Goal: Check status

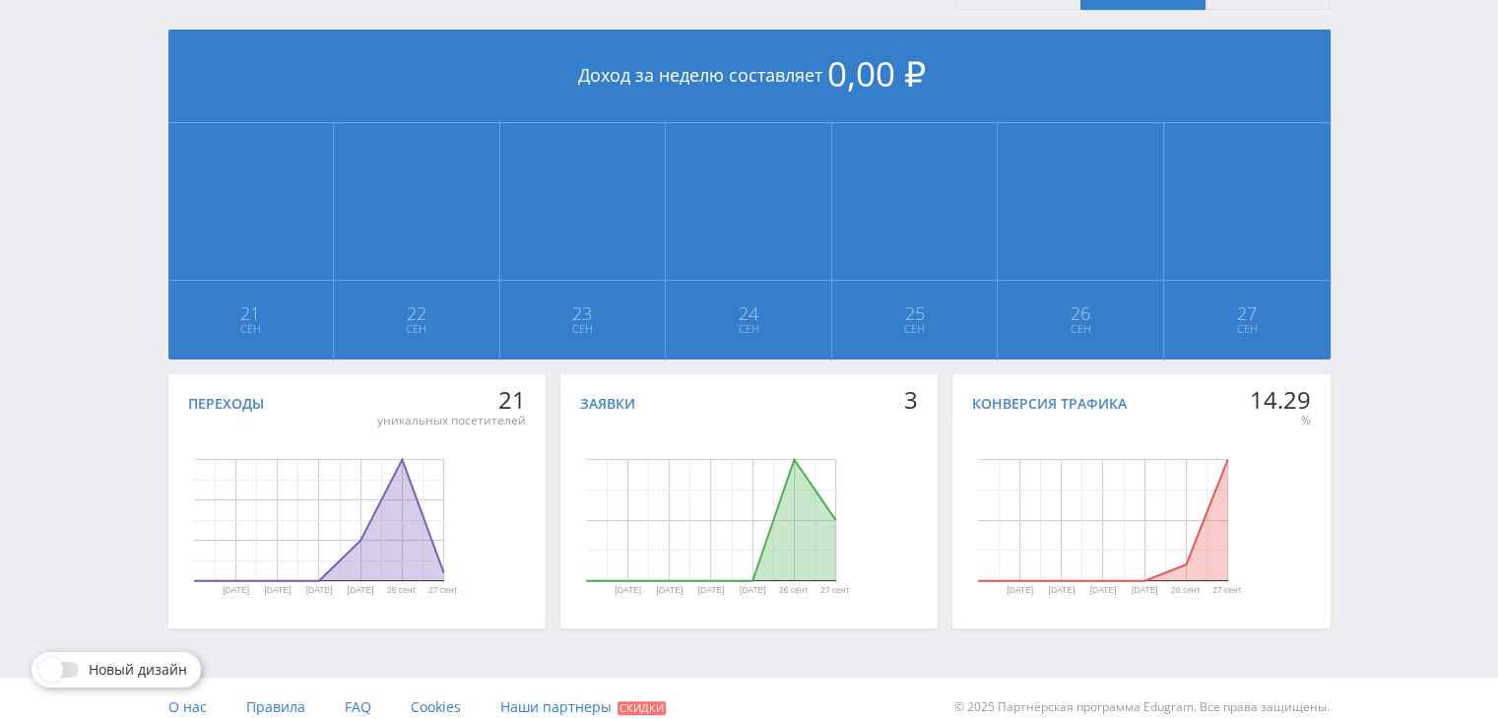
scroll to position [450, 0]
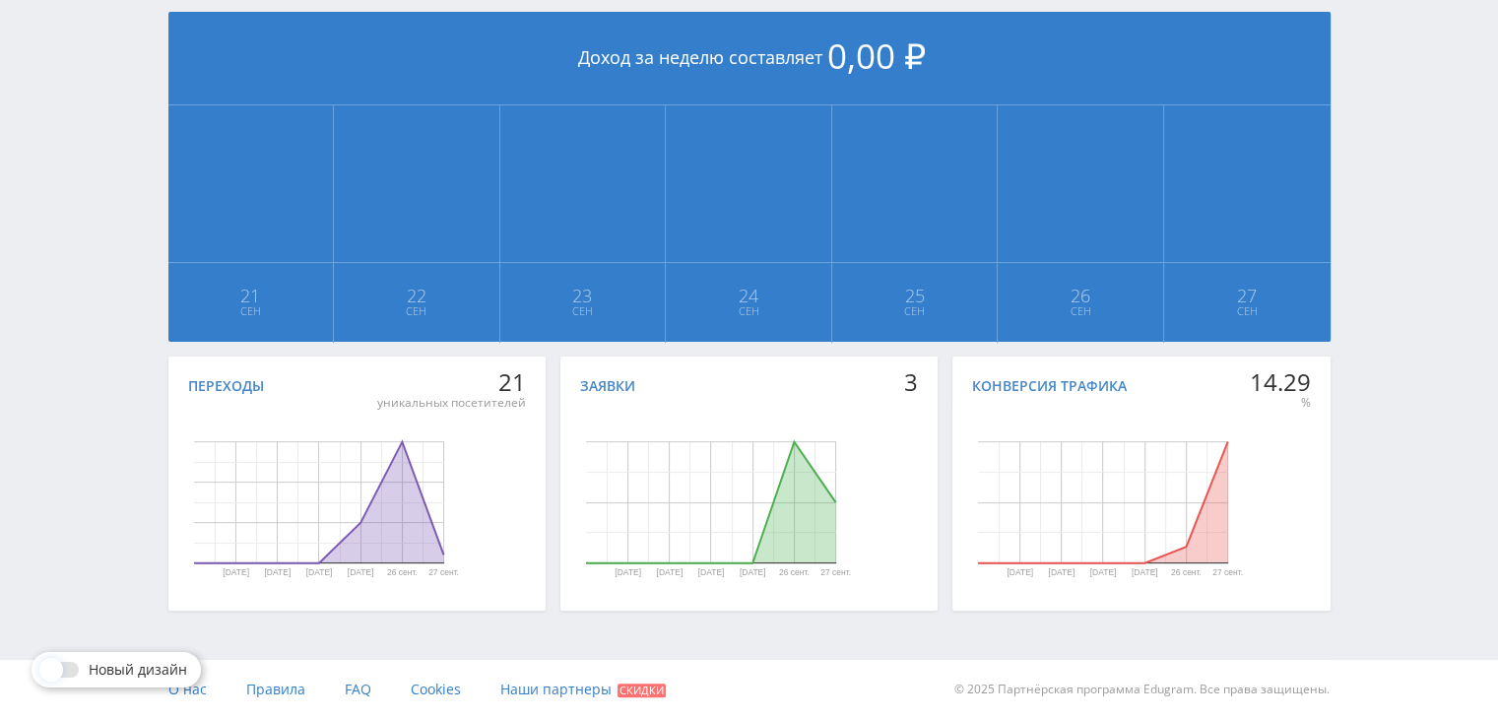
drag, startPoint x: 1222, startPoint y: 464, endPoint x: 1221, endPoint y: 453, distance: 10.9
click at [1222, 465] on icon "Диаграмма." at bounding box center [1103, 502] width 249 height 121
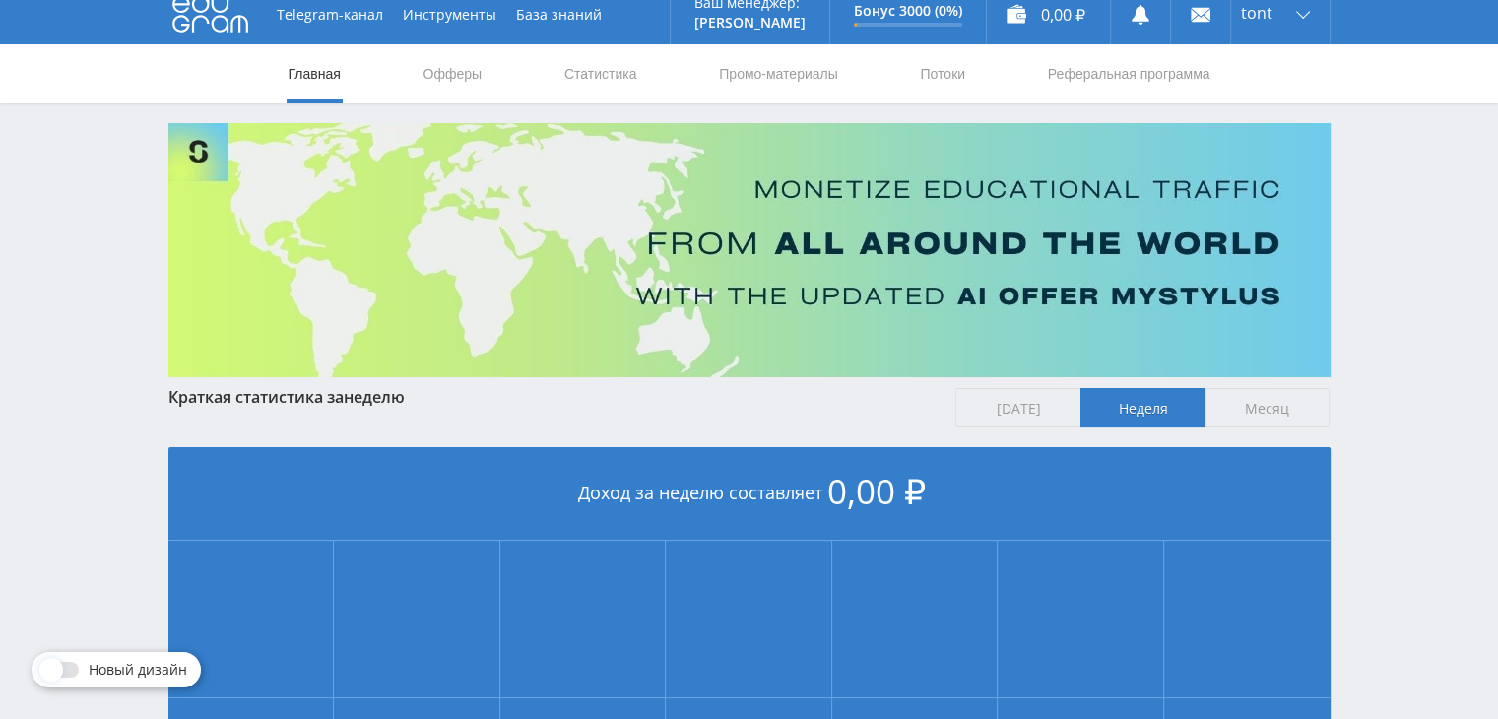
scroll to position [0, 0]
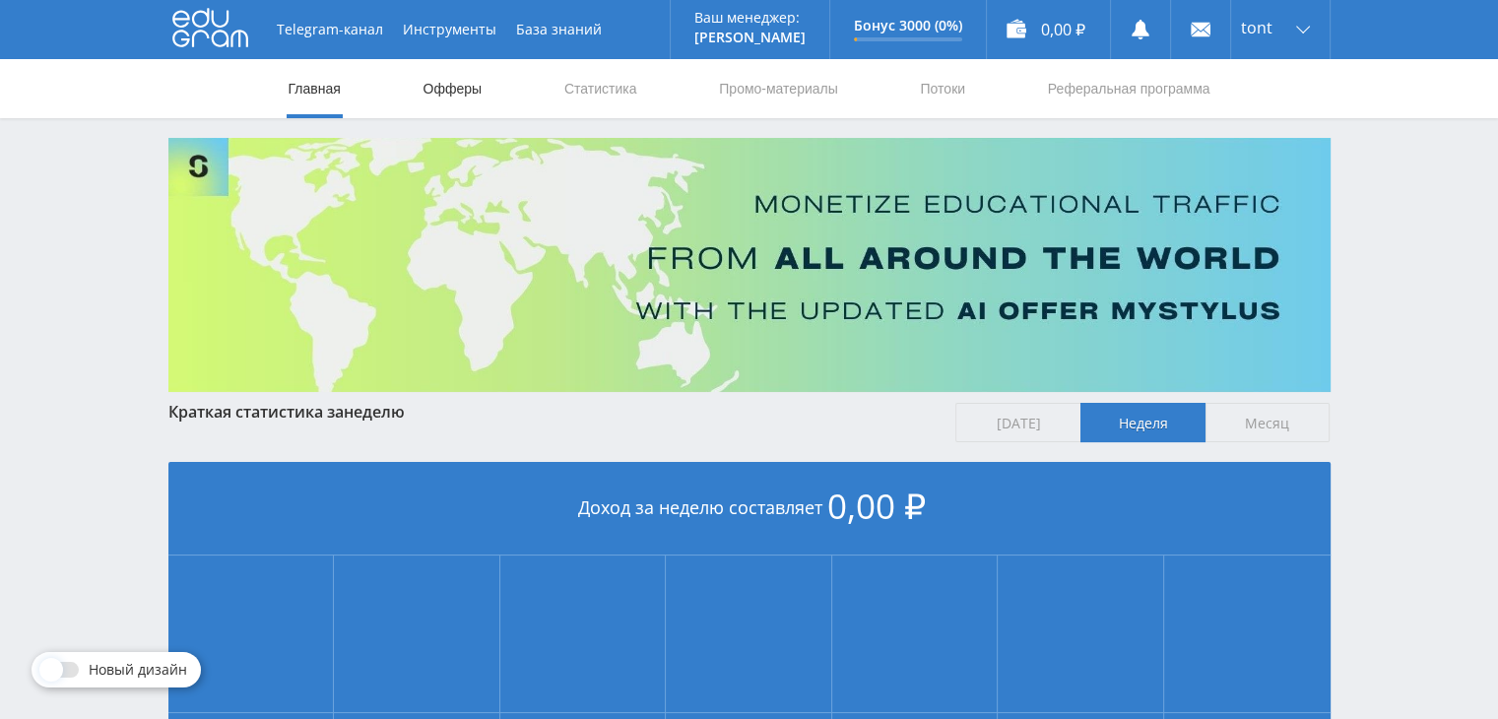
click at [454, 96] on link "Офферы" at bounding box center [453, 88] width 63 height 59
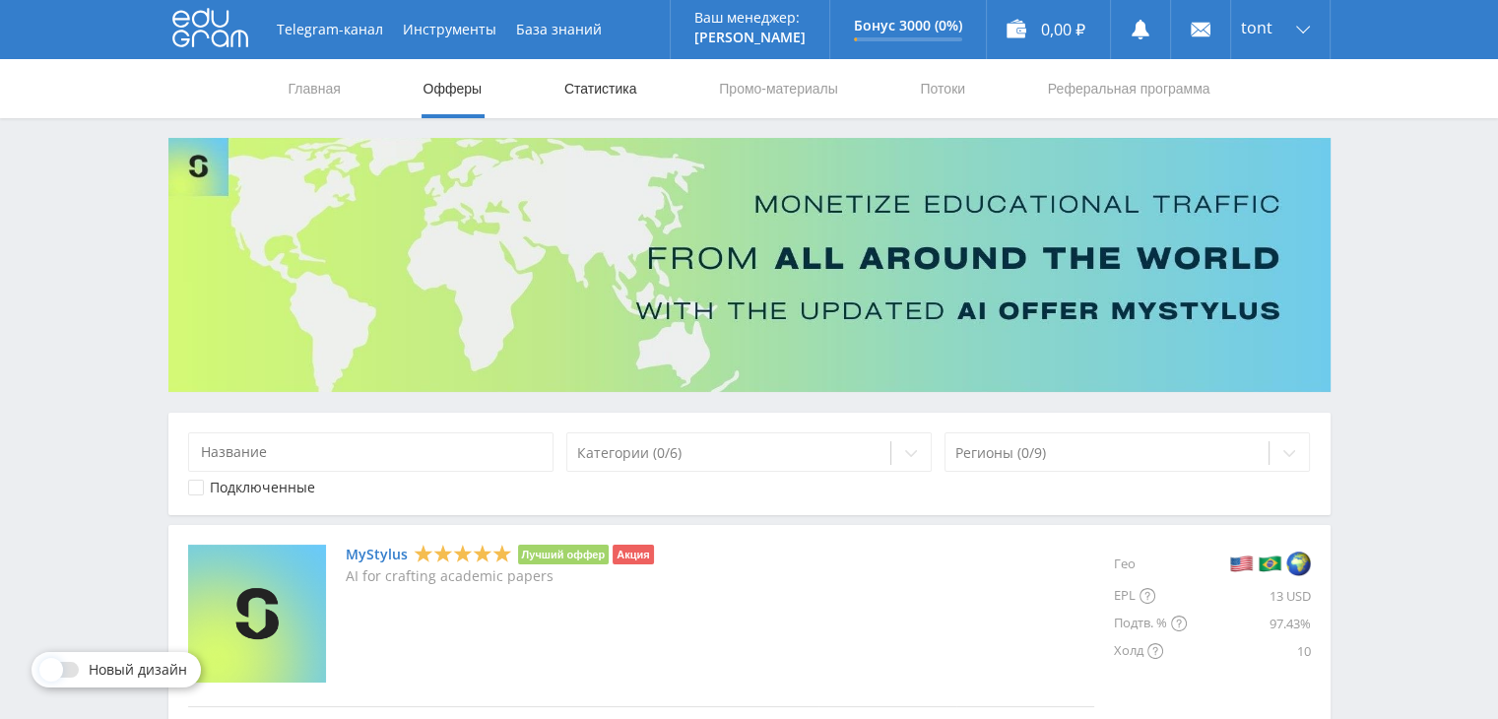
click at [588, 86] on link "Статистика" at bounding box center [600, 88] width 77 height 59
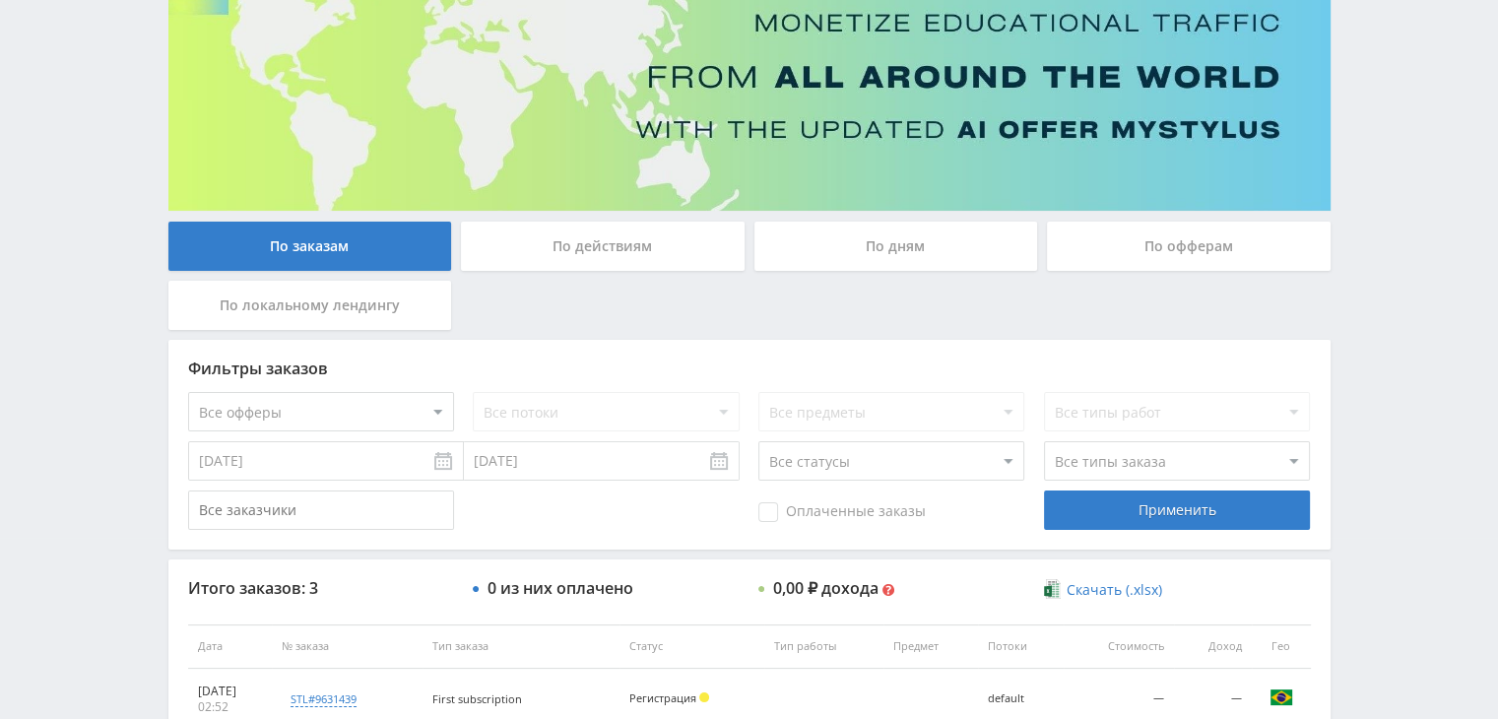
scroll to position [394, 0]
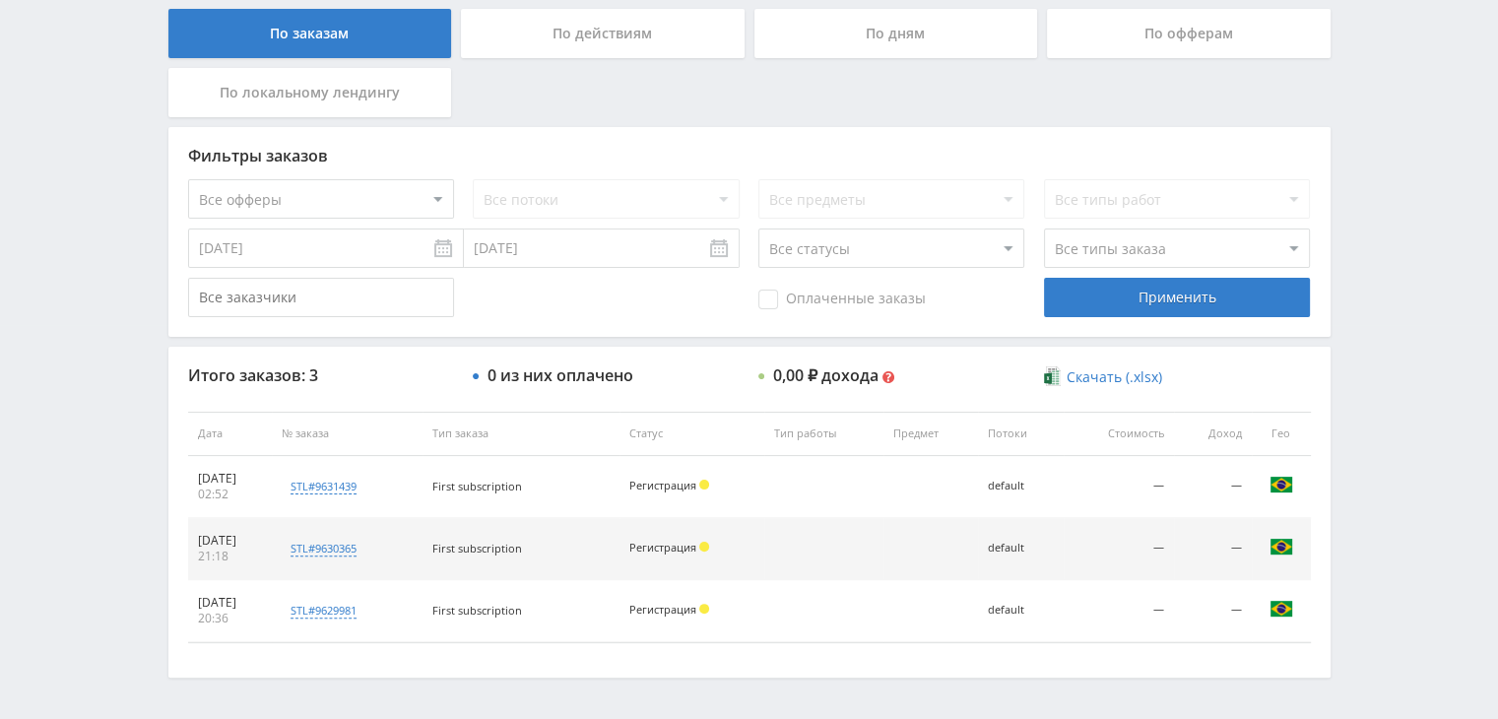
click at [1097, 24] on div "По офферам" at bounding box center [1189, 33] width 284 height 49
click at [0, 0] on input "По офферам" at bounding box center [0, 0] width 0 height 0
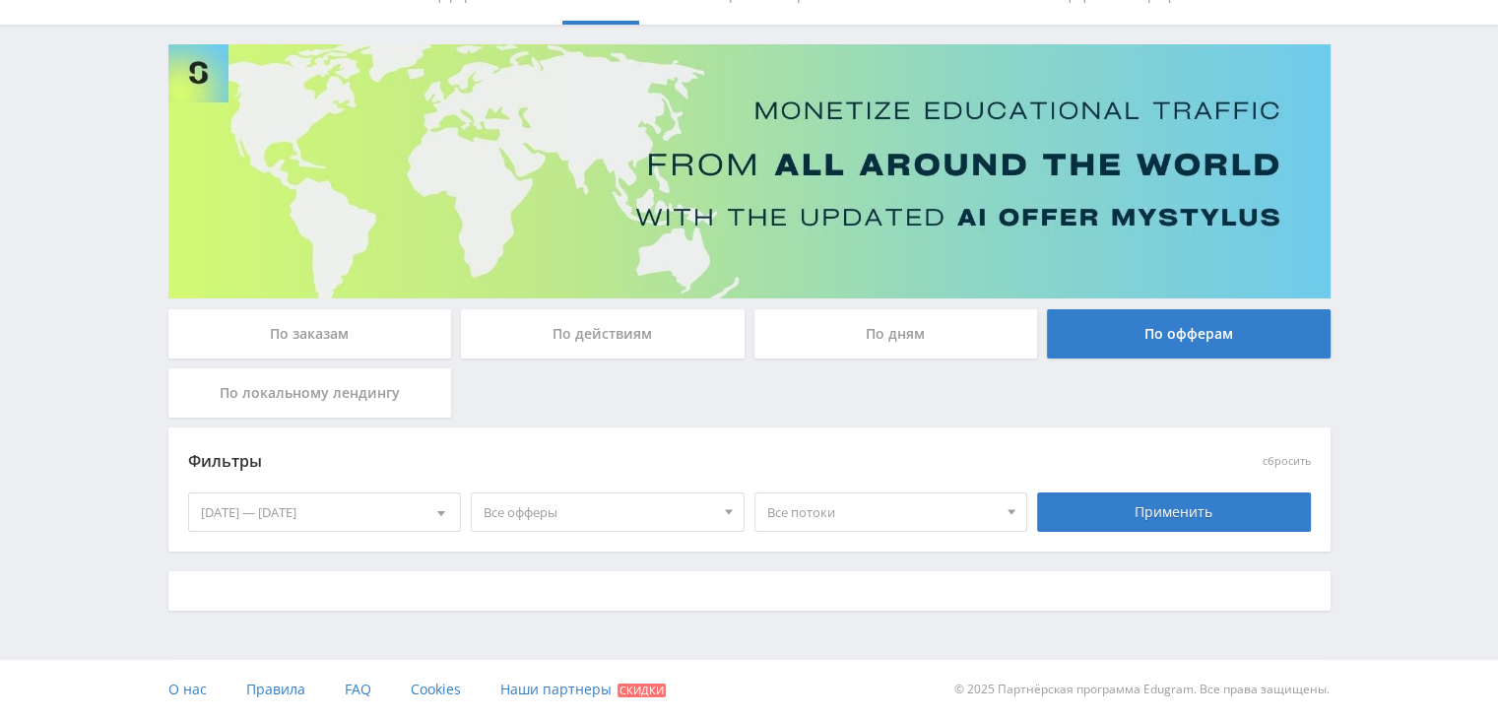
scroll to position [303, 0]
